Goal: Use online tool/utility: Utilize a website feature to perform a specific function

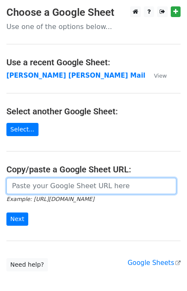
click at [32, 191] on input "url" at bounding box center [91, 186] width 170 height 16
type input "[URL][DOMAIN_NAME]"
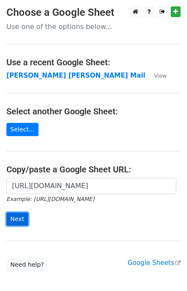
click at [20, 217] on input "Next" at bounding box center [17, 219] width 22 height 13
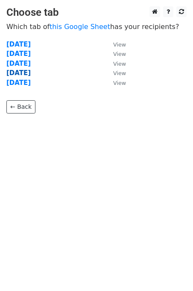
click at [27, 72] on strong "Thursday" at bounding box center [18, 73] width 24 height 8
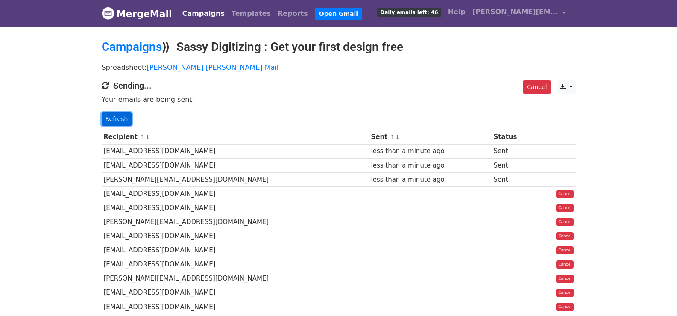
click at [115, 112] on link "Refresh" at bounding box center [117, 118] width 30 height 13
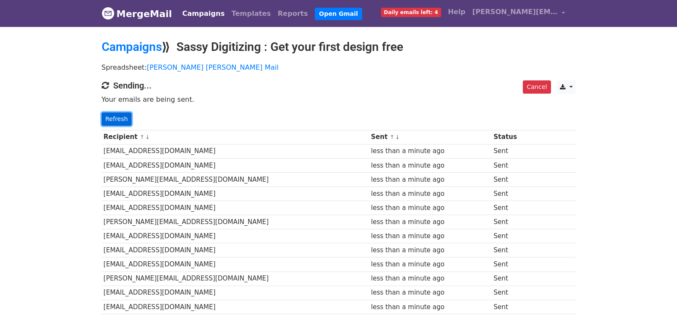
click at [109, 121] on link "Refresh" at bounding box center [117, 118] width 30 height 13
